Goal: Information Seeking & Learning: Learn about a topic

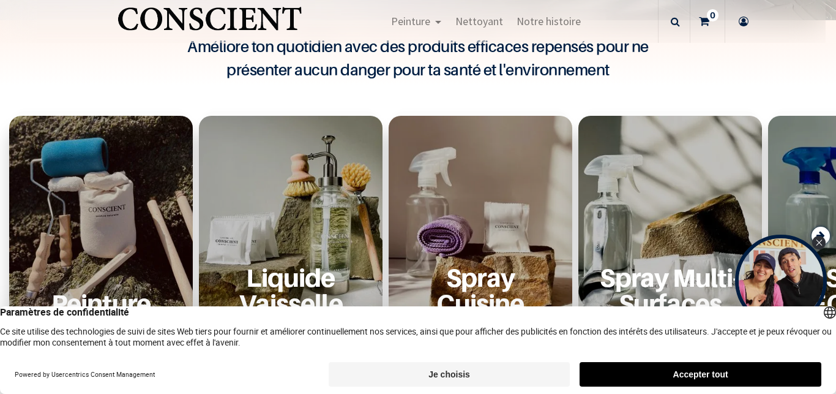
scroll to position [588, 0]
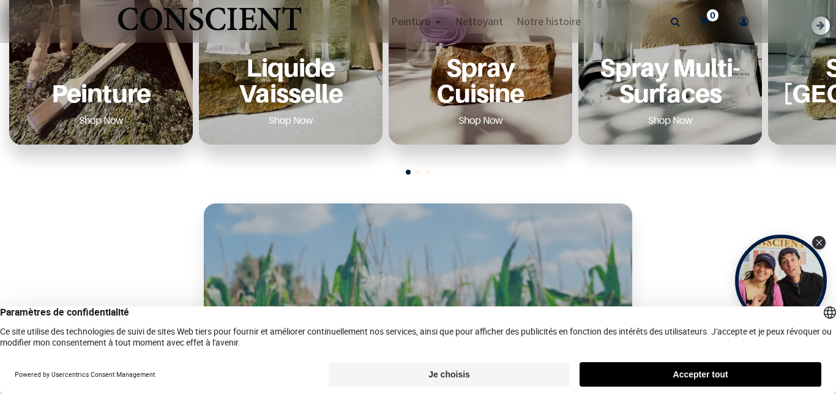
click at [114, 94] on p "Peinture" at bounding box center [101, 92] width 154 height 25
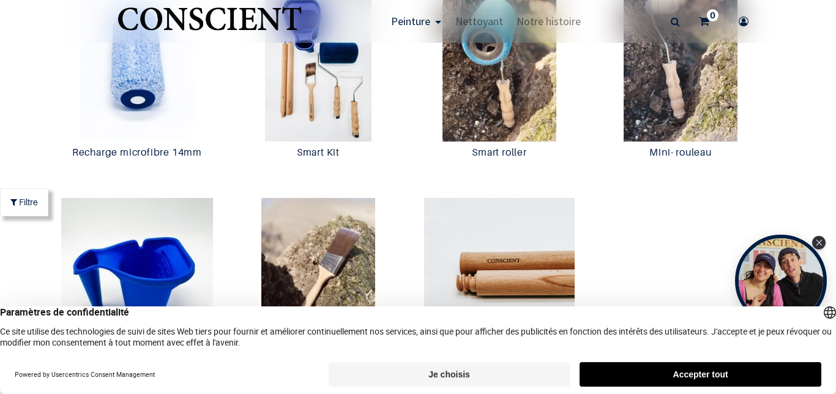
scroll to position [2057, 0]
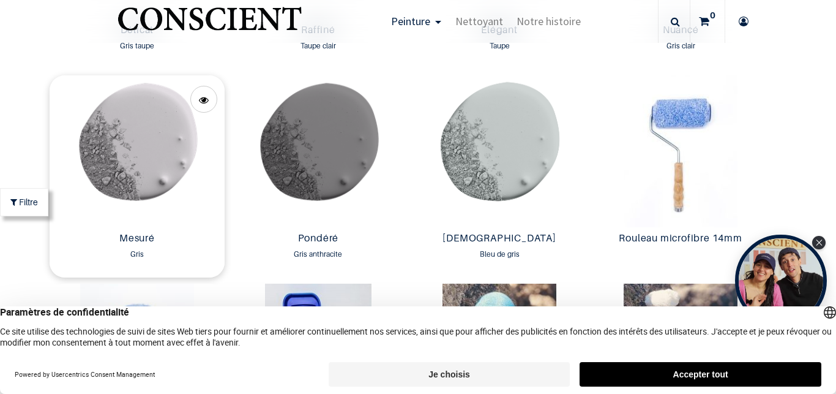
click at [163, 189] on img at bounding box center [137, 151] width 175 height 152
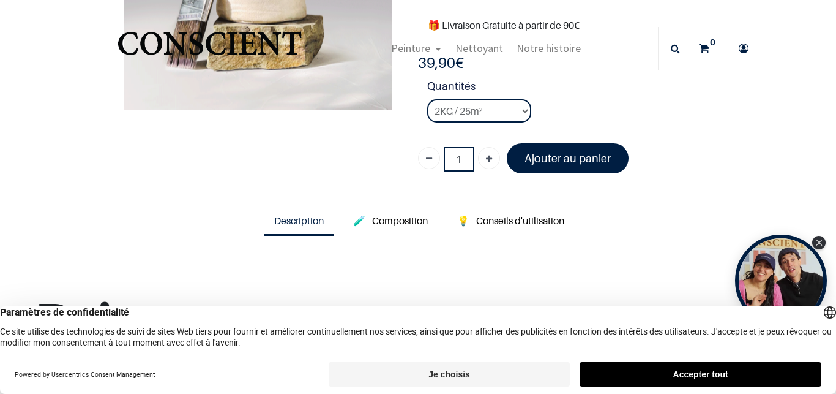
scroll to position [73, 0]
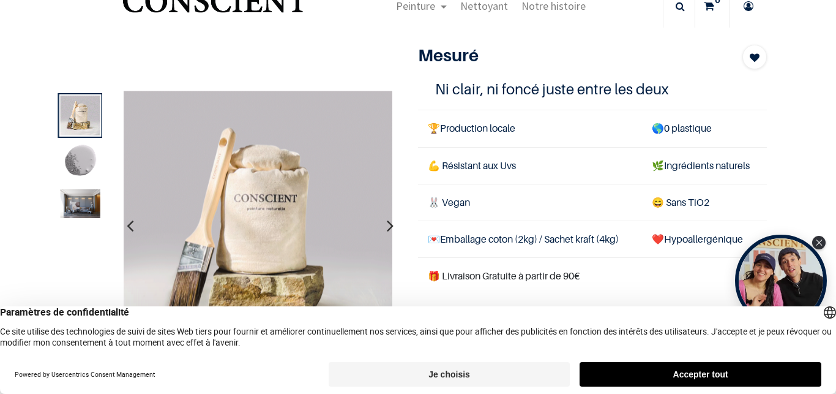
scroll to position [73, 0]
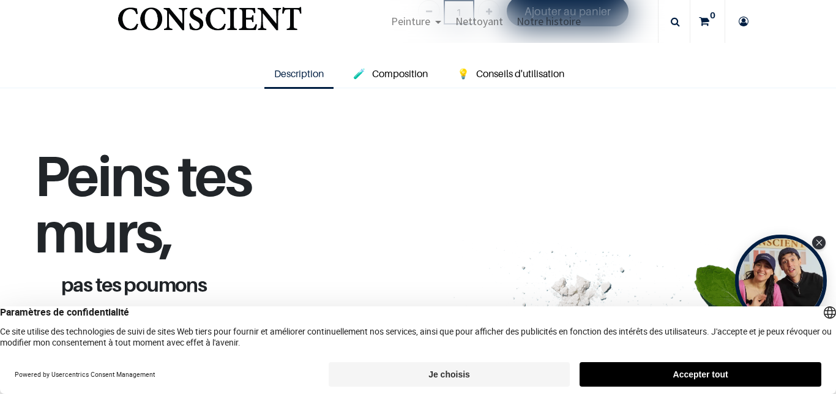
scroll to position [661, 0]
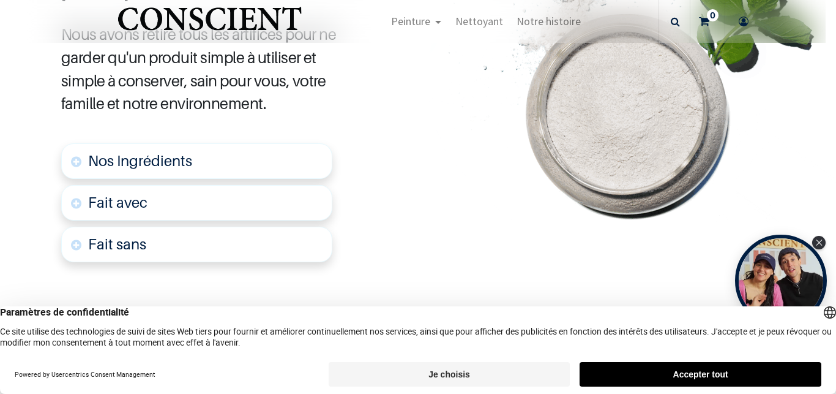
click at [170, 169] on link "Nos Ingrédients" at bounding box center [196, 161] width 271 height 36
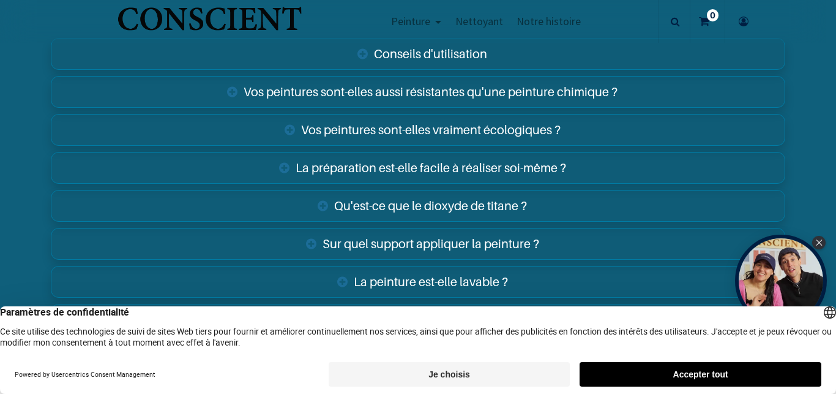
scroll to position [2156, 0]
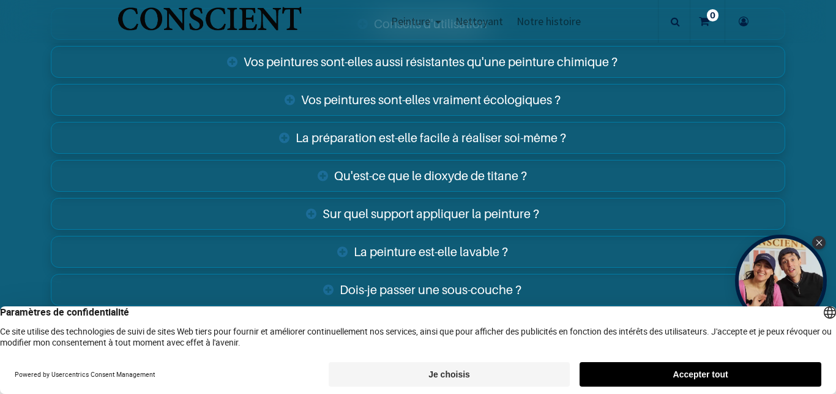
click at [402, 94] on link "Vos peintures sont-elles vraiment écologiques ?" at bounding box center [418, 100] width 734 height 32
